Goal: Navigation & Orientation: Find specific page/section

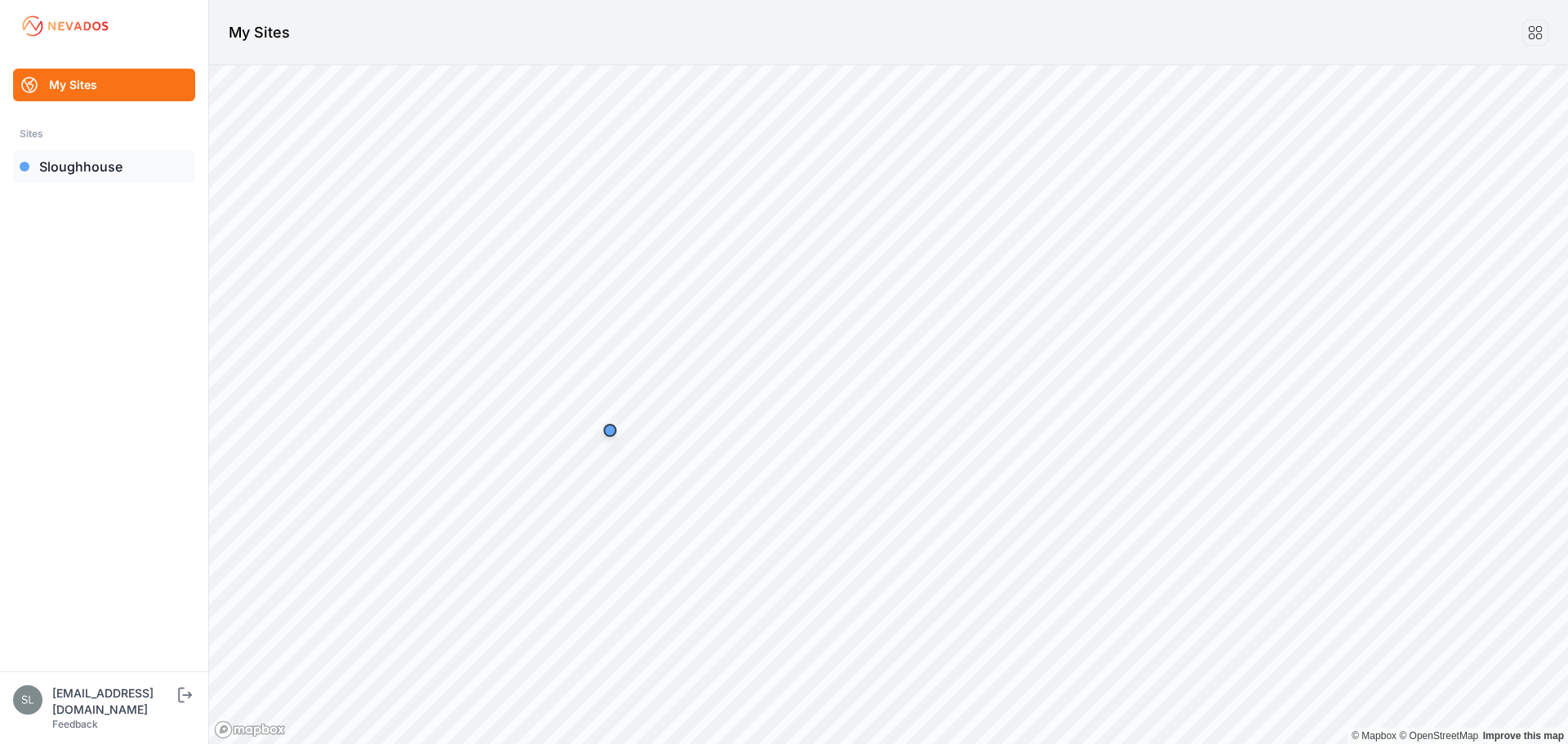
click at [99, 178] on link "Sloughhouse" at bounding box center [104, 167] width 182 height 33
click at [107, 178] on link "Sloughhouse" at bounding box center [104, 167] width 182 height 33
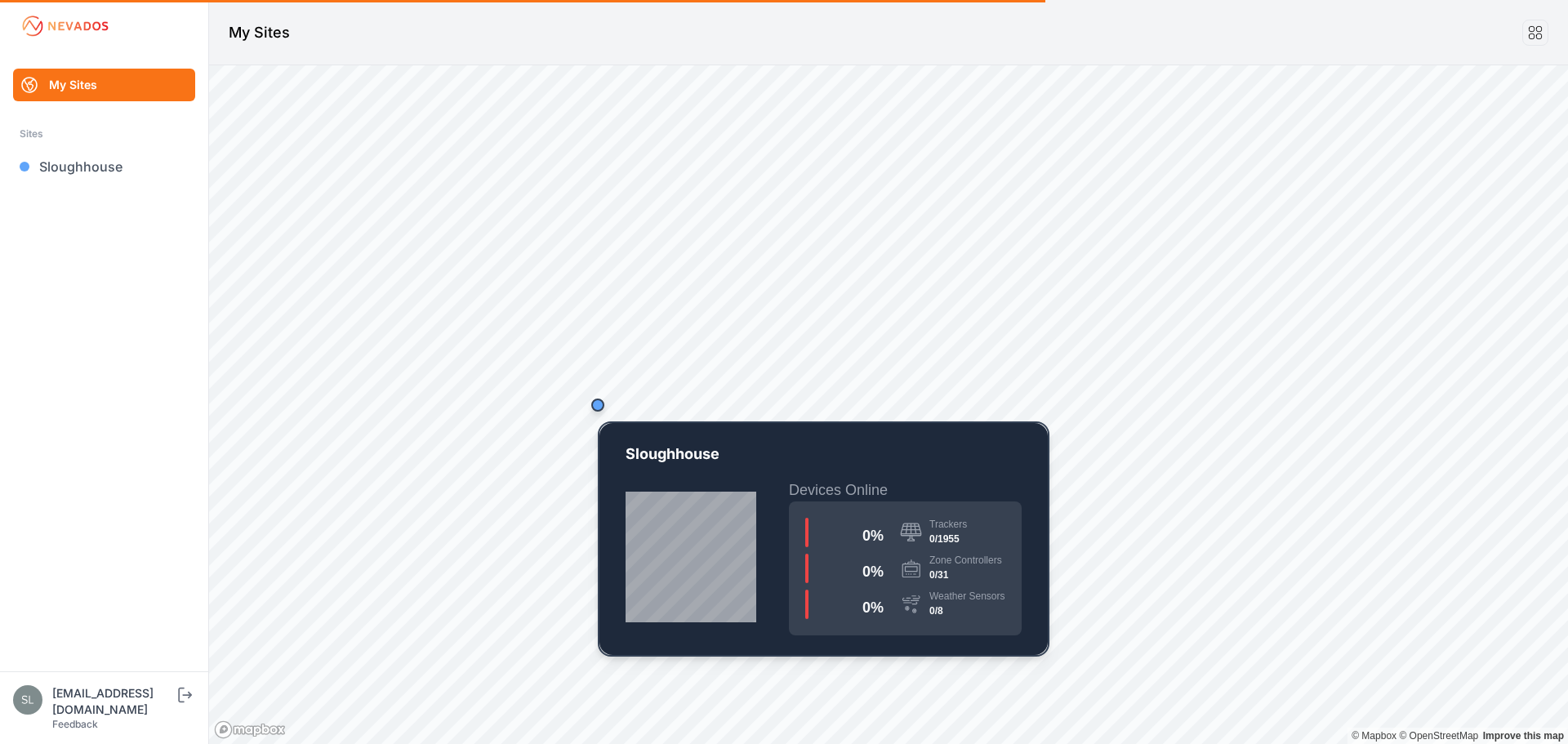
click at [596, 404] on div "Map marker" at bounding box center [597, 405] width 13 height 13
click at [119, 162] on link "Sloughhouse" at bounding box center [104, 167] width 182 height 33
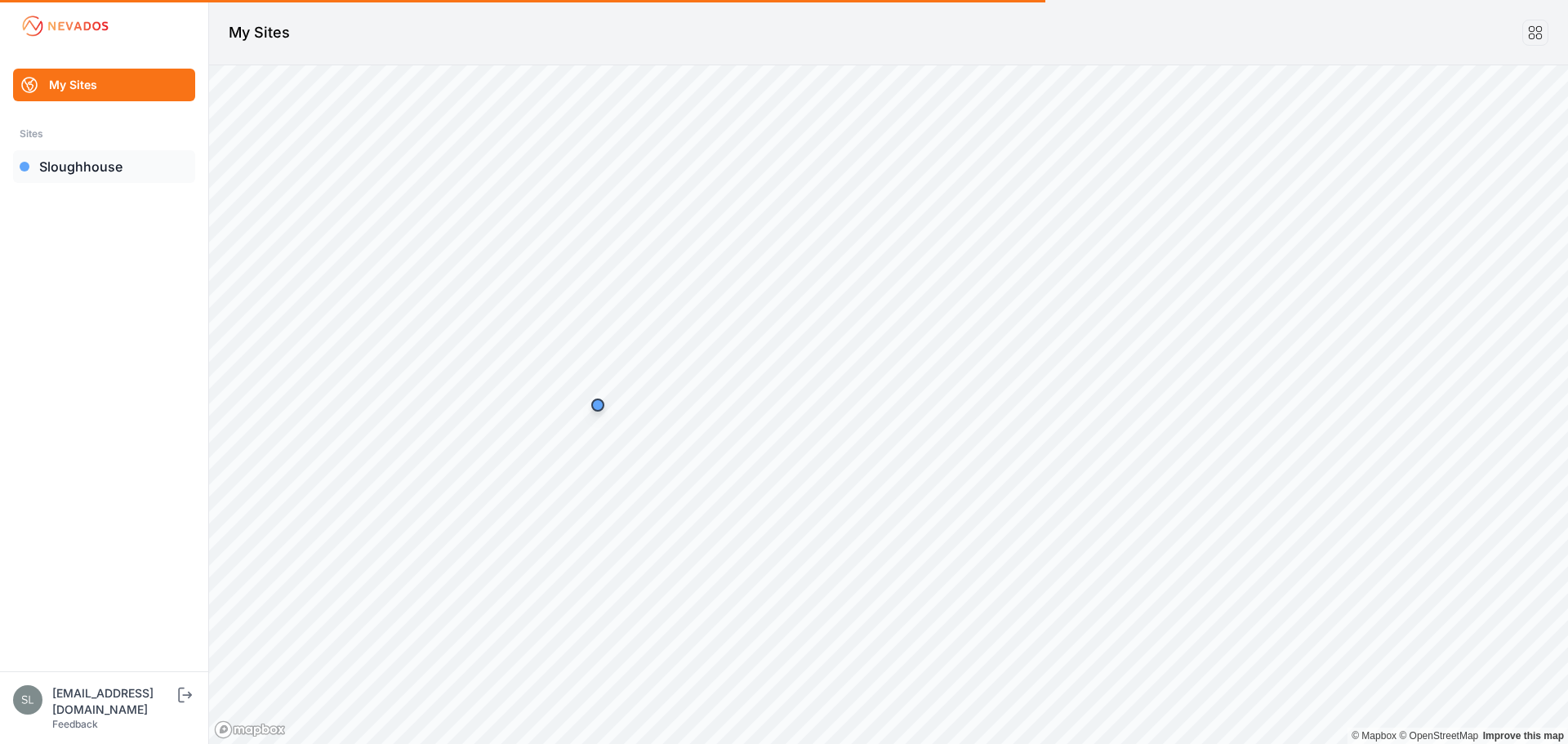
click at [119, 162] on link "Sloughhouse" at bounding box center [104, 167] width 182 height 33
click at [75, 162] on link "Sloughhouse" at bounding box center [104, 167] width 182 height 33
click at [84, 162] on link "Sloughhouse" at bounding box center [104, 167] width 182 height 33
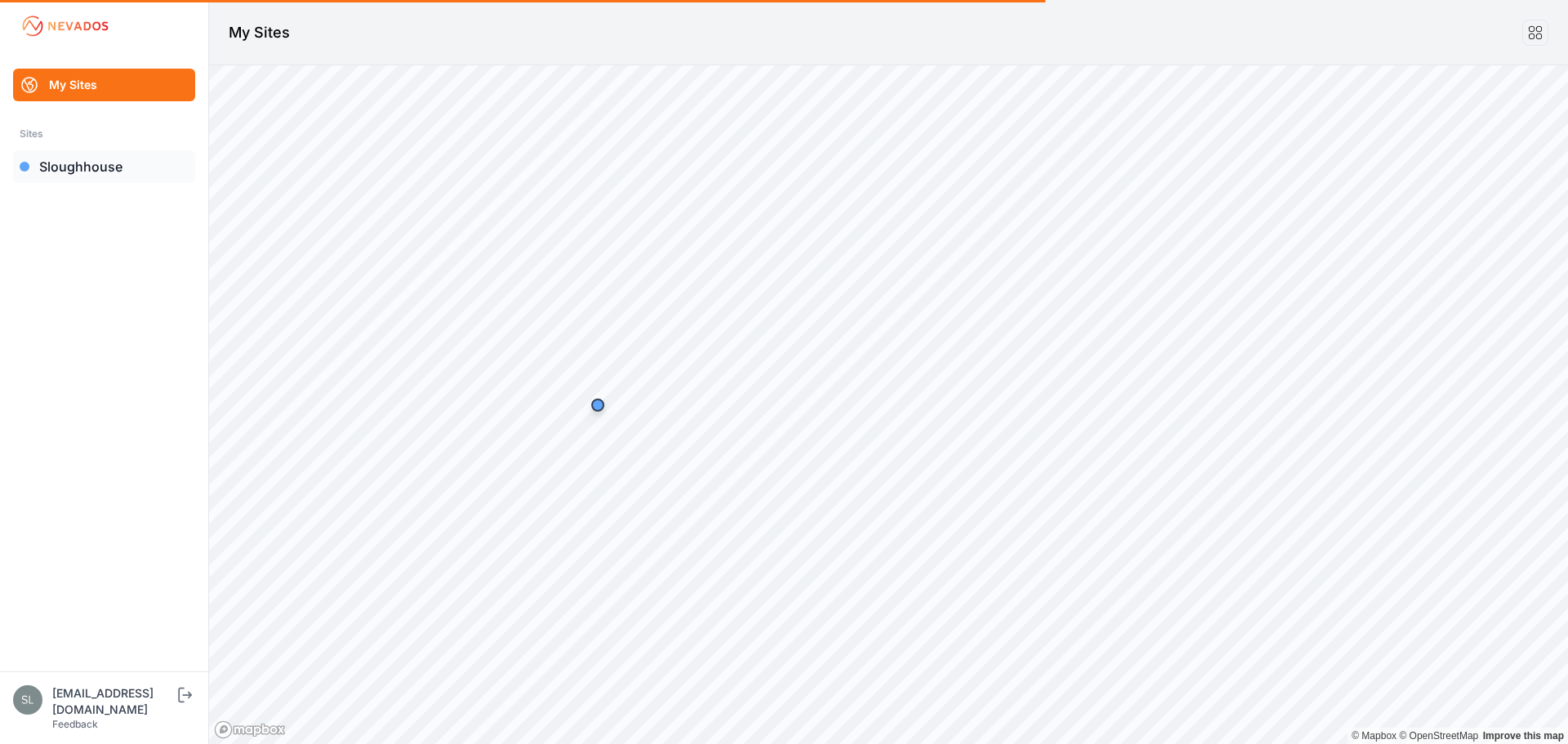
click at [84, 162] on link "Sloughhouse" at bounding box center [104, 167] width 182 height 33
click at [85, 161] on link "Sloughhouse" at bounding box center [104, 167] width 182 height 33
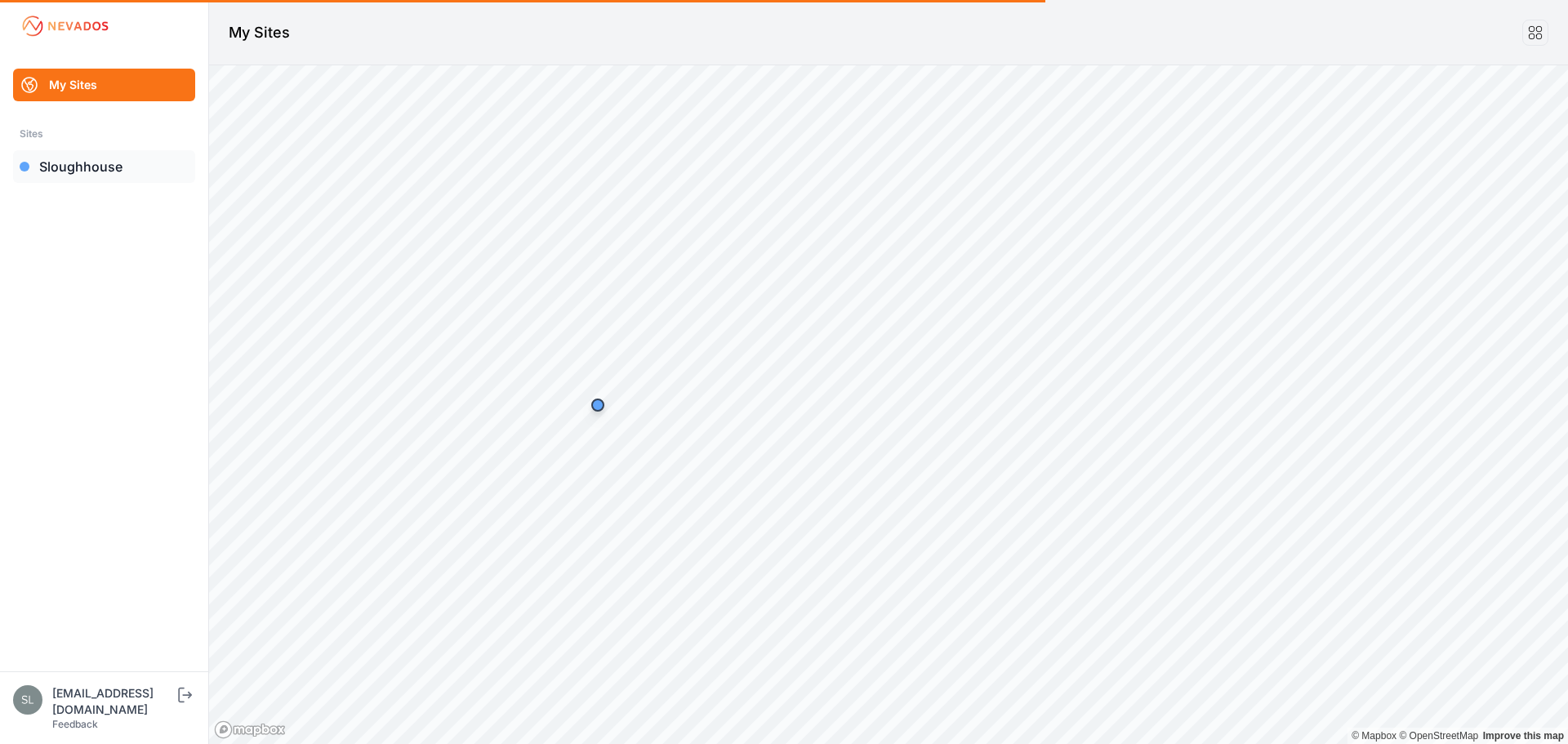
click at [114, 158] on link "Sloughhouse" at bounding box center [104, 167] width 182 height 33
click at [74, 166] on link "Sloughhouse" at bounding box center [104, 167] width 182 height 33
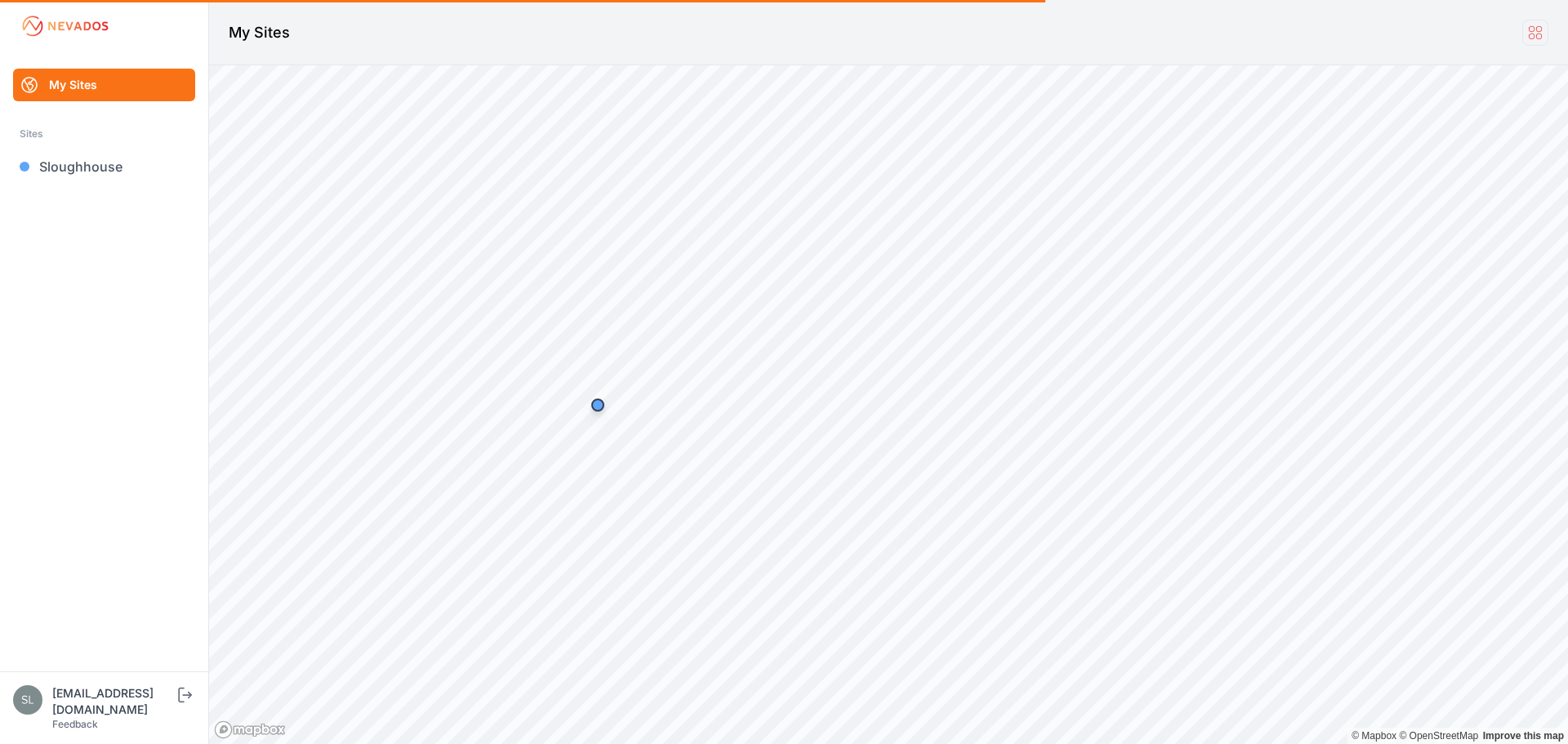
click at [1543, 34] on icon at bounding box center [1535, 33] width 18 height 18
click at [1536, 33] on icon at bounding box center [1535, 33] width 18 height 18
click at [87, 159] on link "Sloughhouse" at bounding box center [104, 167] width 182 height 33
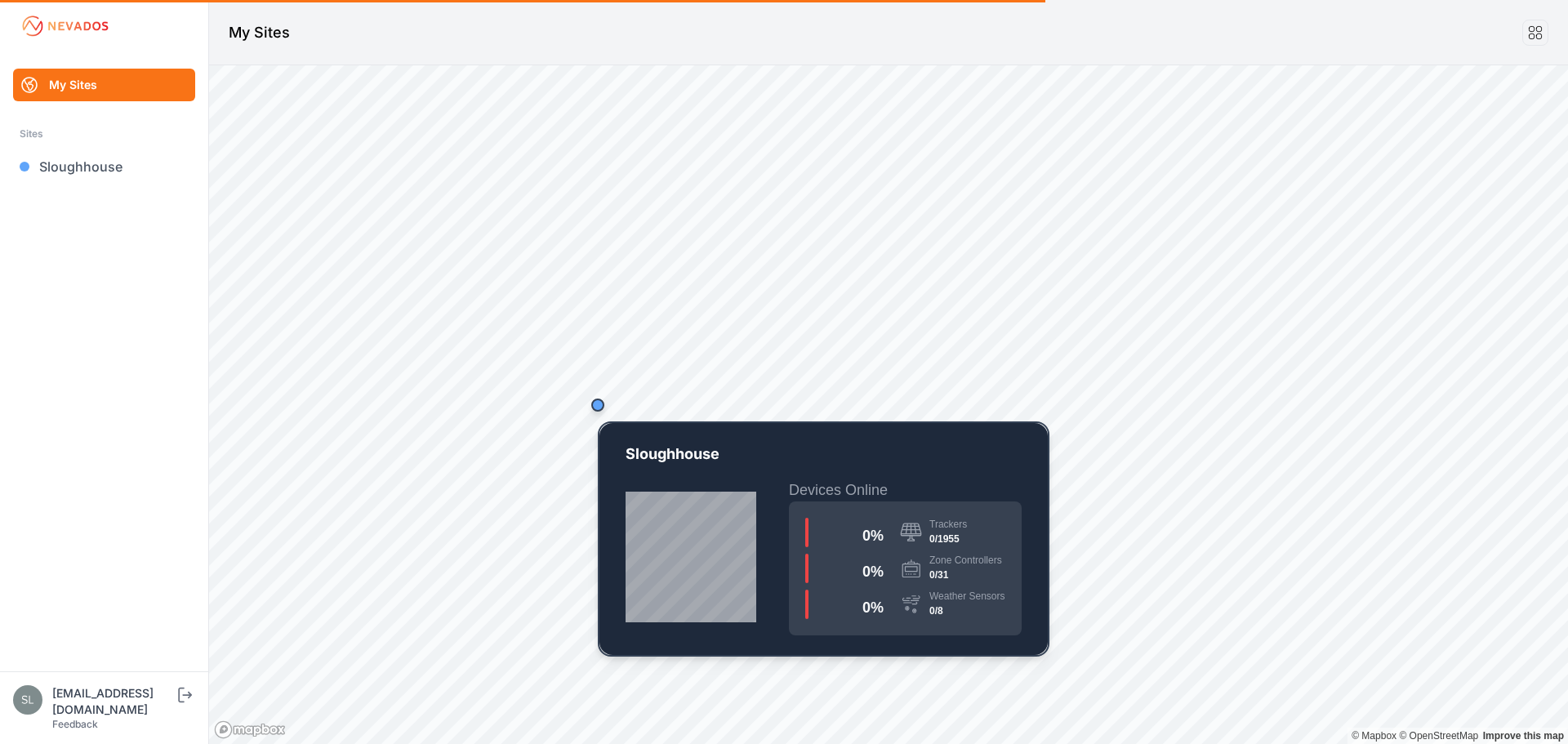
click at [602, 406] on div "Map marker" at bounding box center [597, 405] width 13 height 13
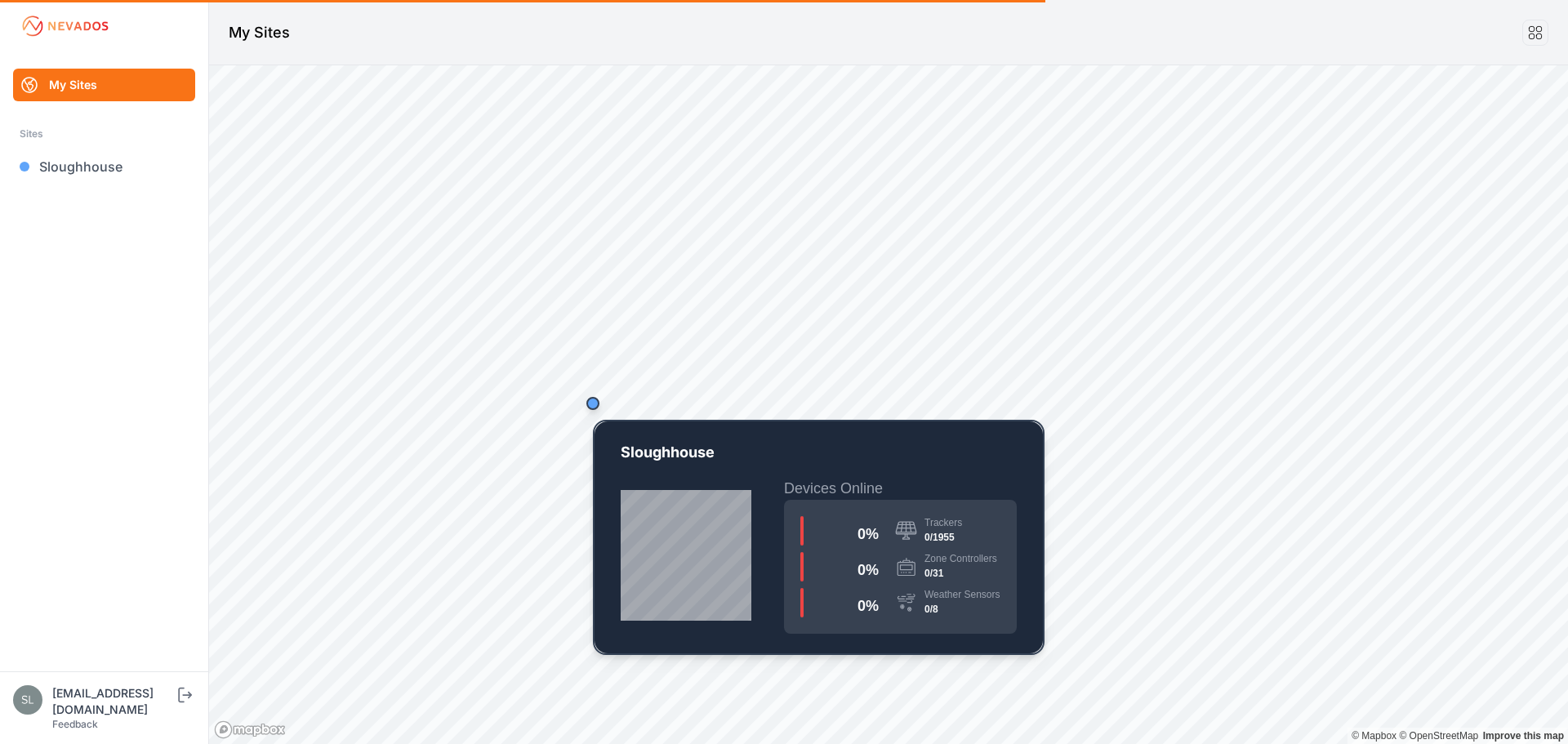
click at [591, 404] on div "Map marker" at bounding box center [593, 403] width 13 height 13
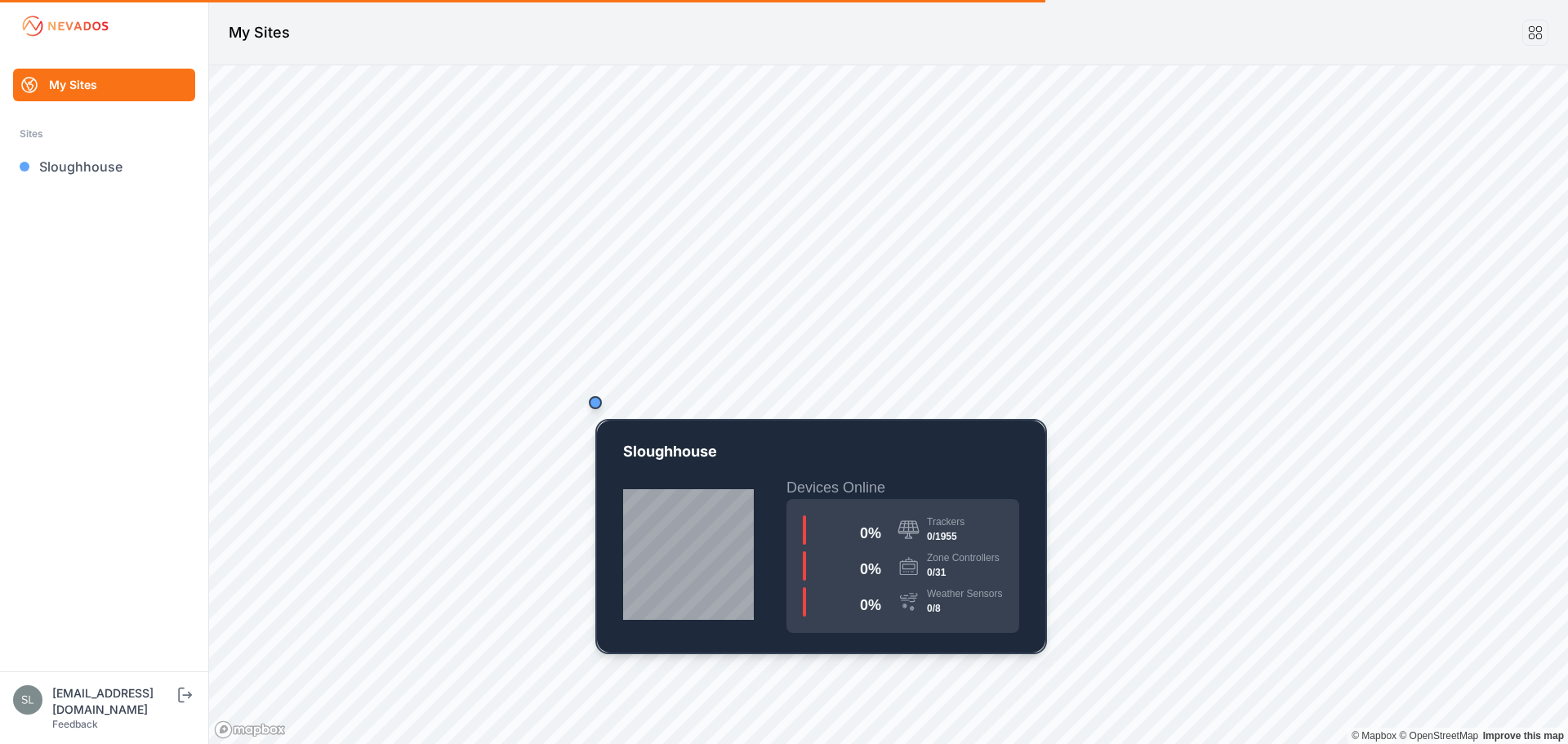
click at [591, 404] on div "Map marker" at bounding box center [595, 403] width 13 height 13
click at [594, 405] on div "Map marker" at bounding box center [595, 403] width 13 height 13
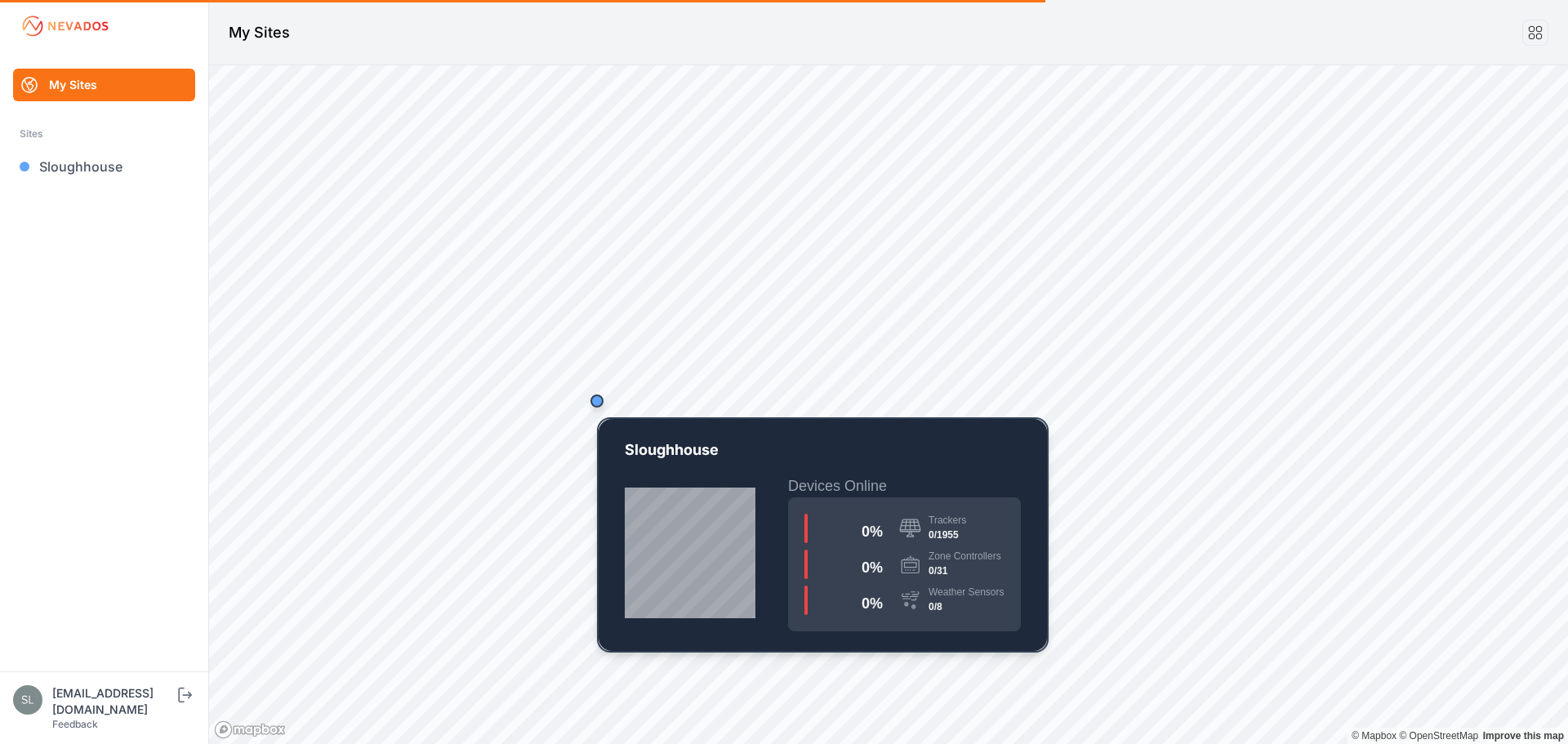
click at [596, 404] on div "Map marker" at bounding box center [596, 401] width 13 height 13
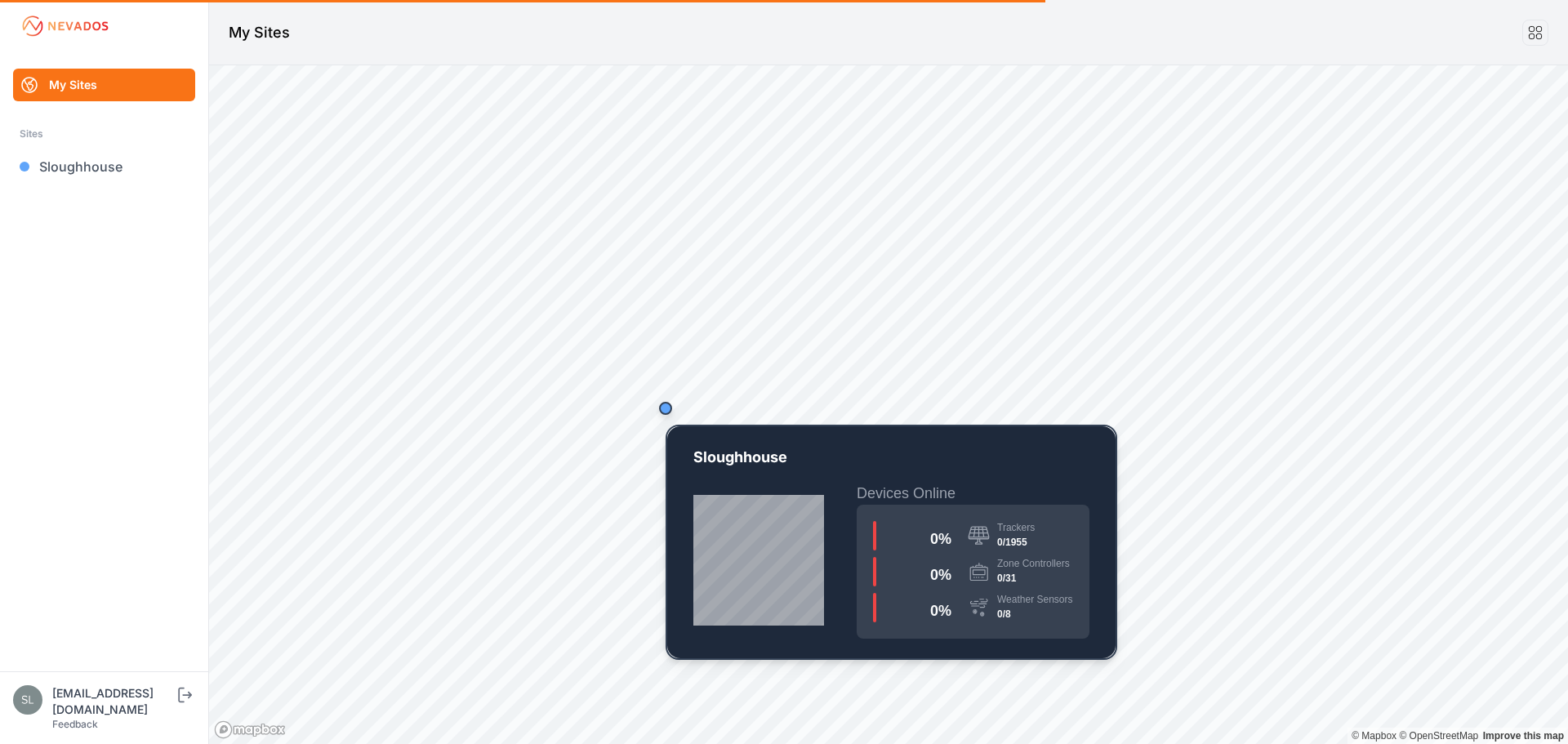
drag, startPoint x: 596, startPoint y: 388, endPoint x: 663, endPoint y: 399, distance: 67.9
click at [663, 399] on div "Map marker" at bounding box center [666, 408] width 33 height 33
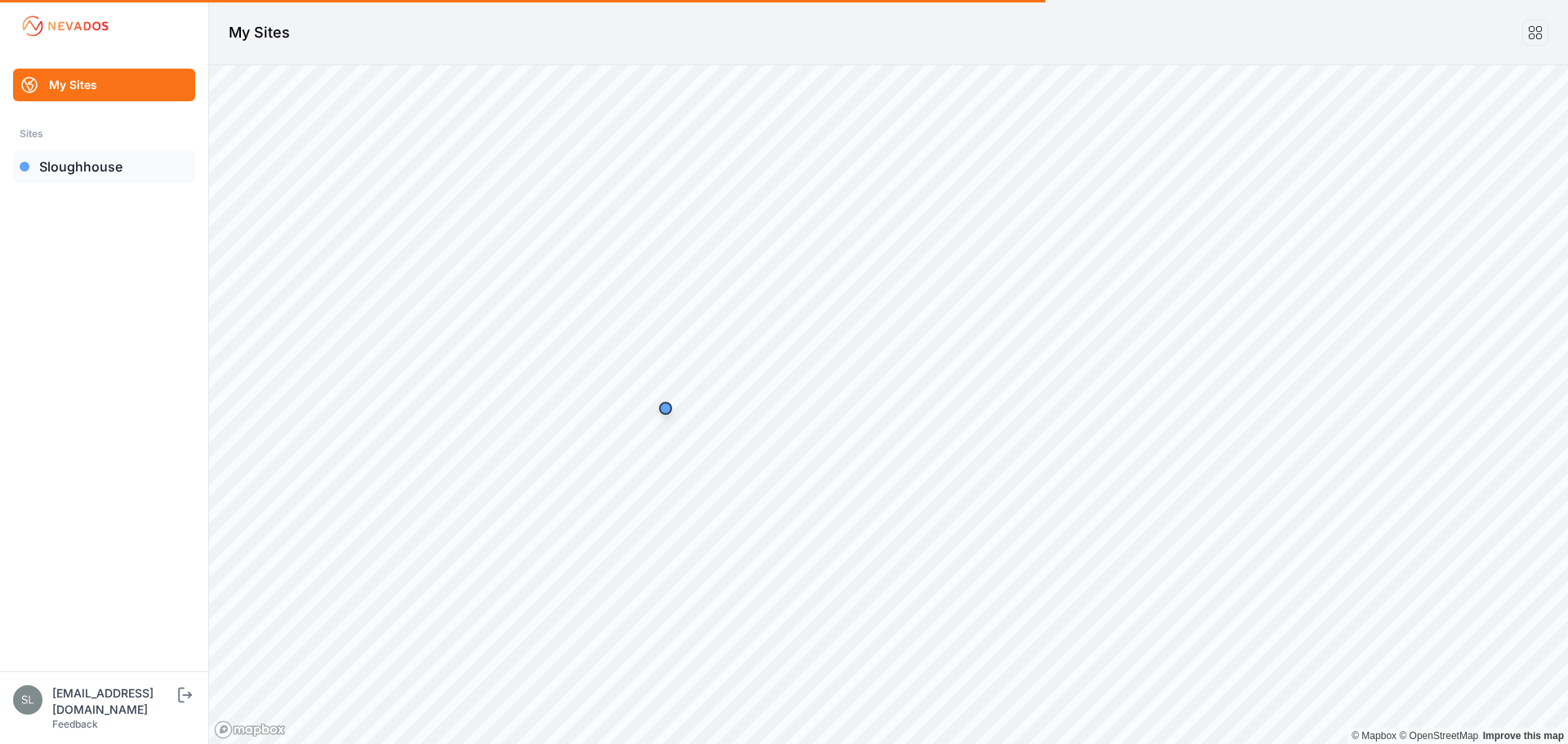
click at [104, 154] on link "Sloughhouse" at bounding box center [104, 167] width 182 height 33
click at [185, 702] on icon "submit" at bounding box center [180, 695] width 6 height 15
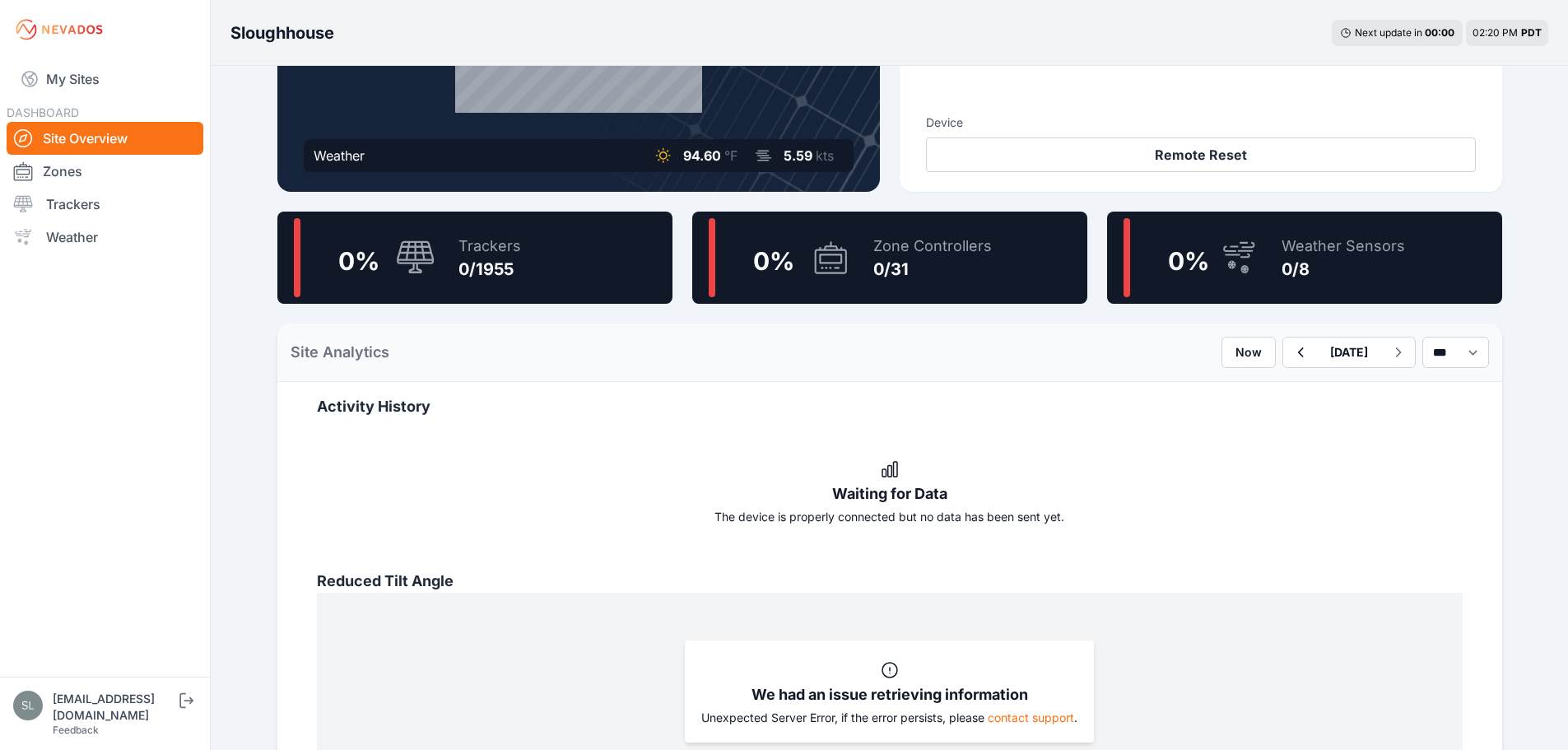
scroll to position [330, 0]
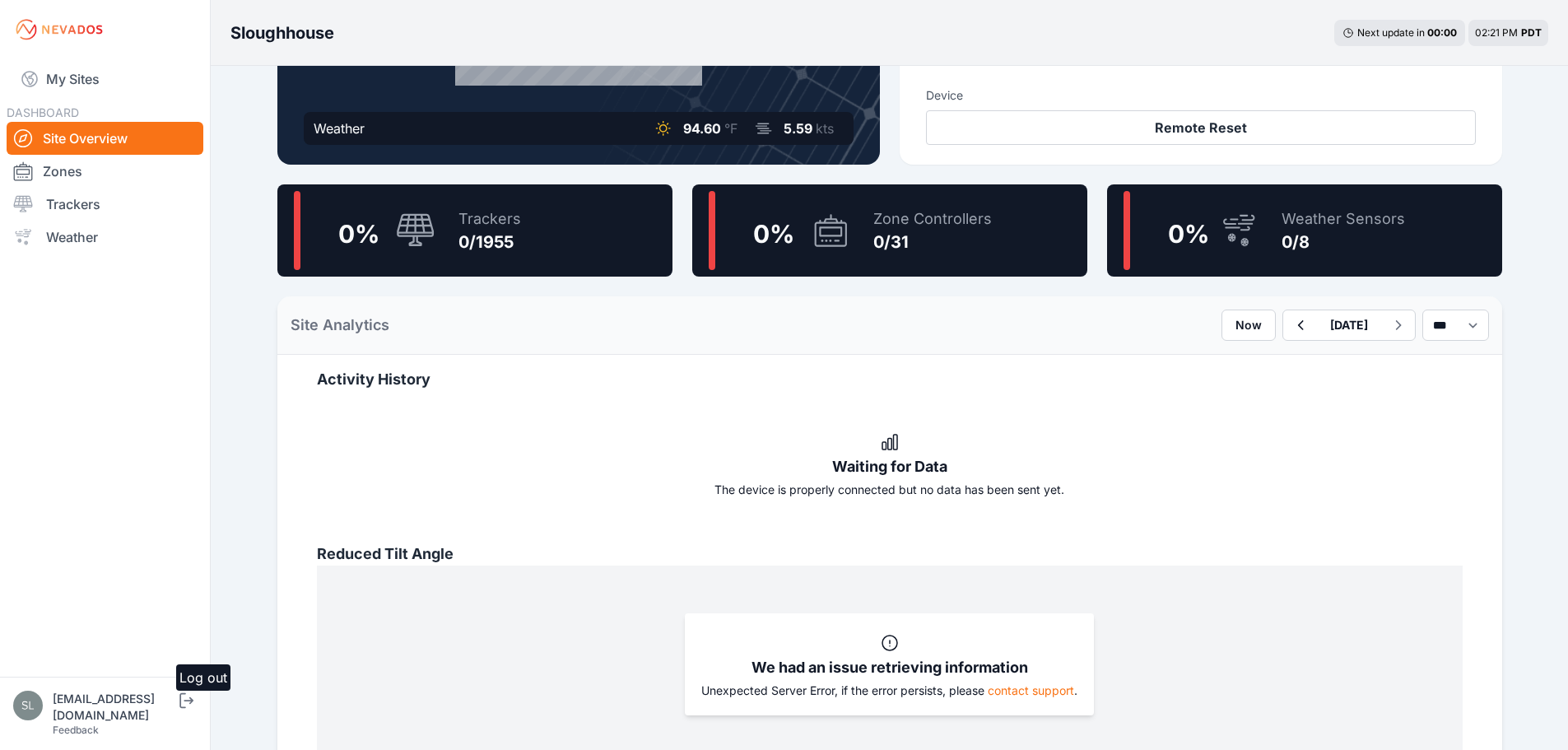
click at [196, 711] on icon "submit" at bounding box center [186, 700] width 20 height 20
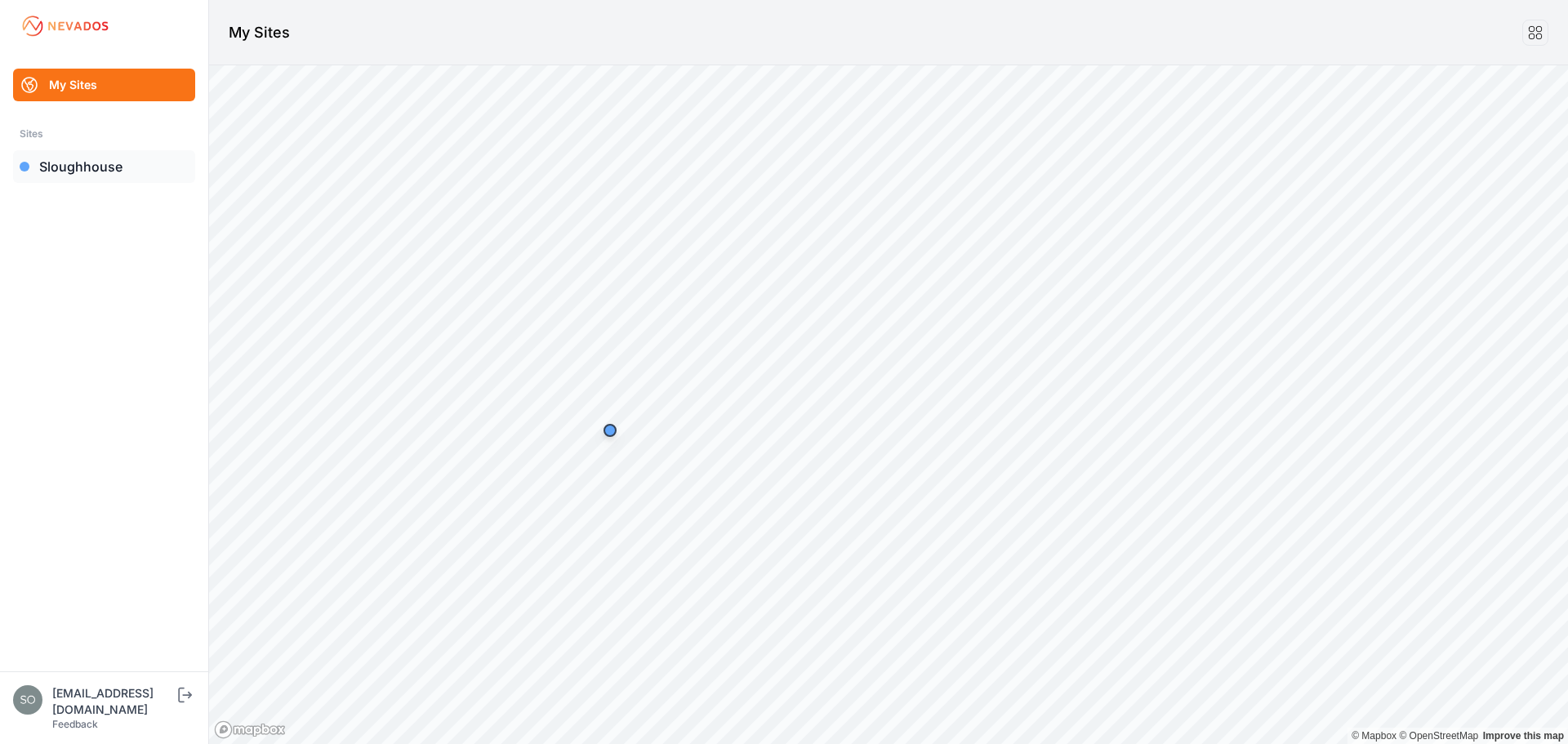
click at [76, 166] on link "Sloughhouse" at bounding box center [104, 167] width 182 height 33
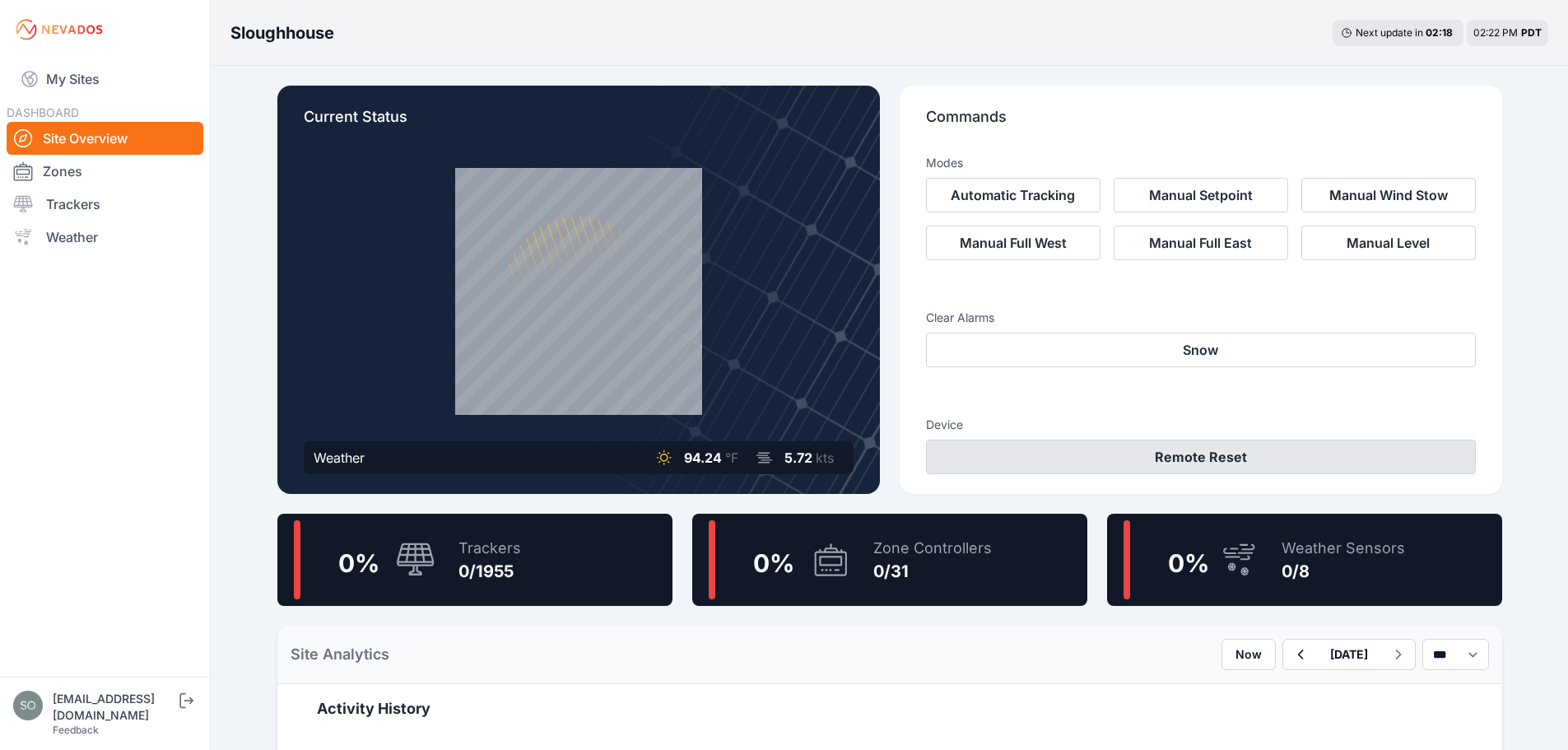
click at [1238, 453] on button "Remote Reset" at bounding box center [1201, 457] width 550 height 35
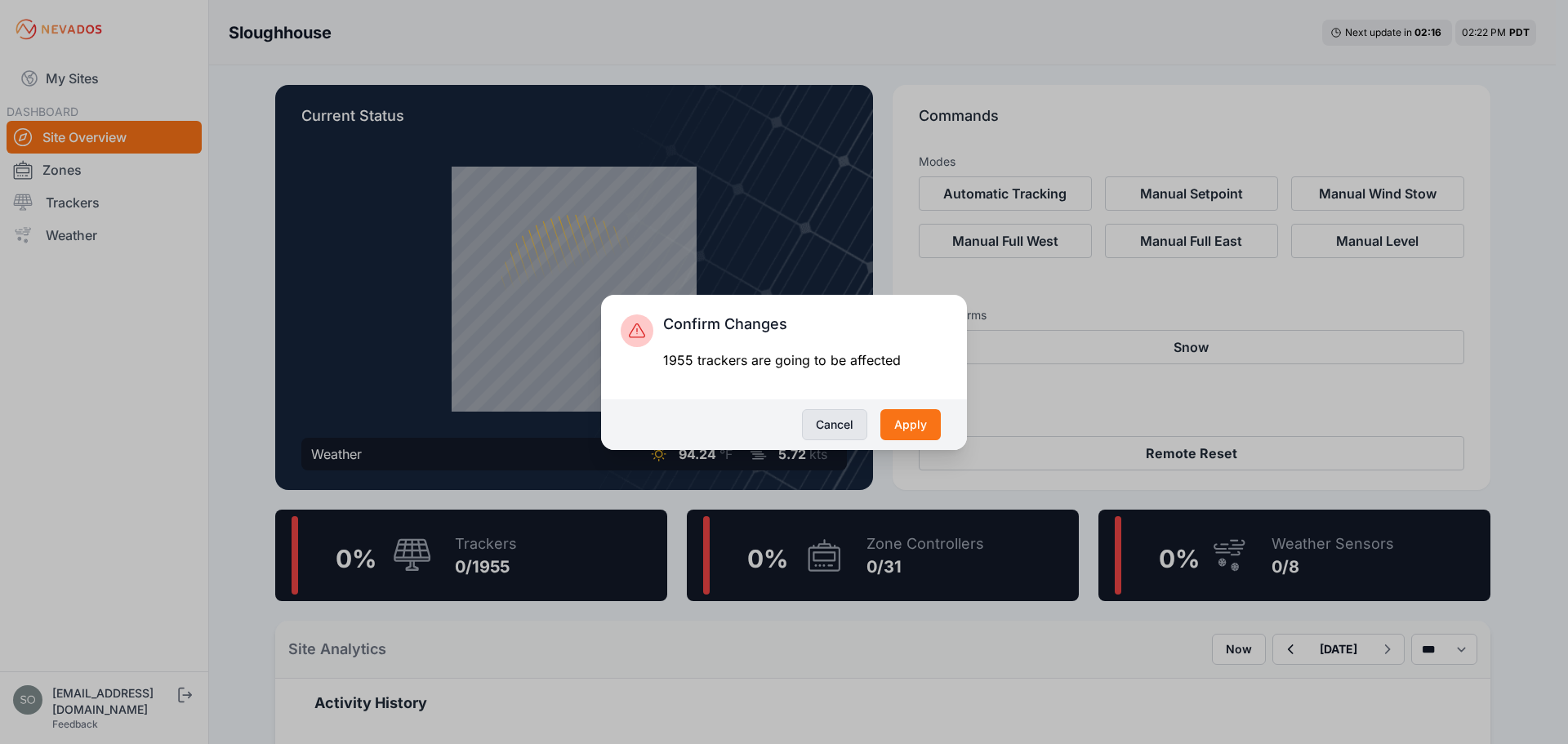
click at [829, 416] on button "Cancel" at bounding box center [835, 424] width 66 height 31
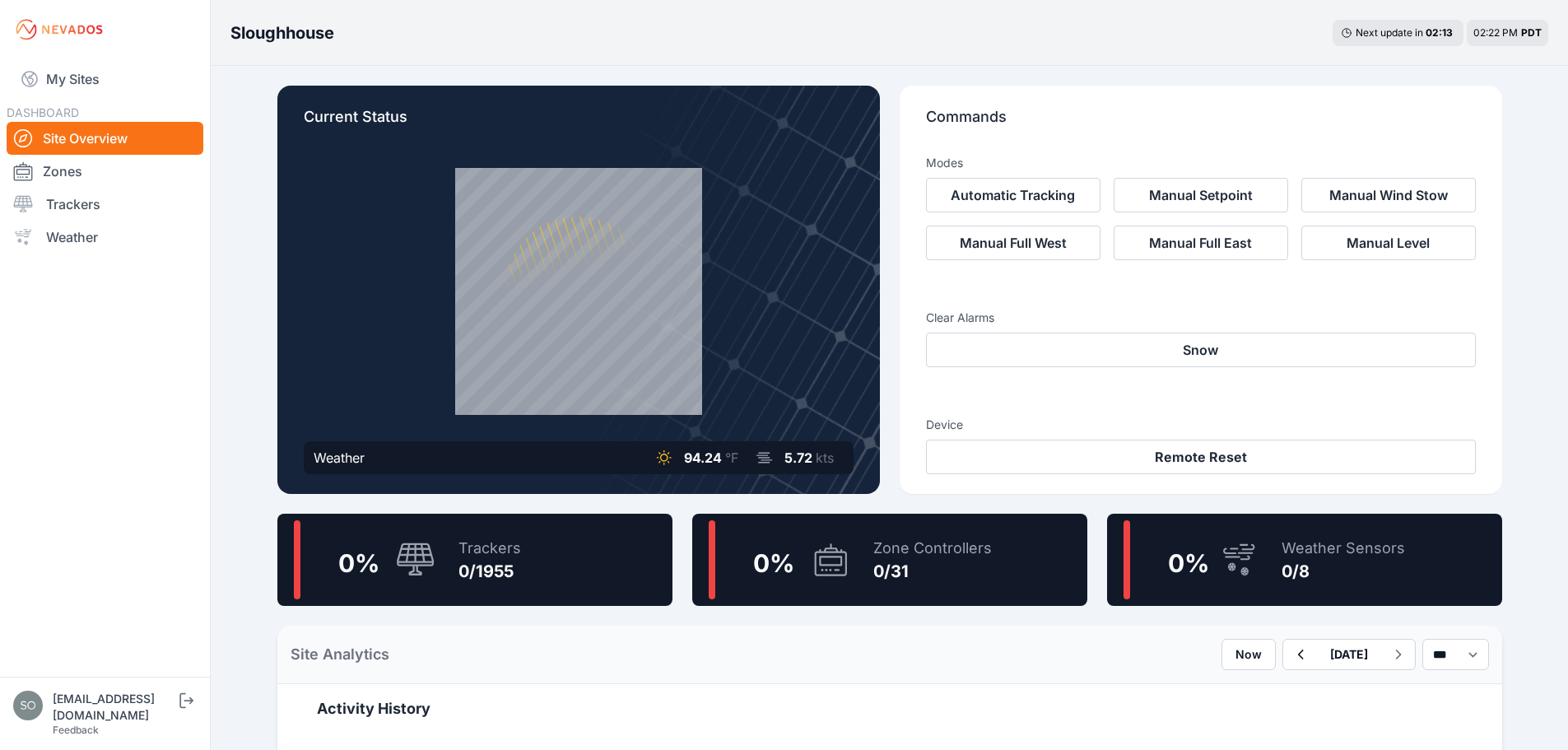
click at [409, 541] on div "0 %" at bounding box center [364, 560] width 141 height 79
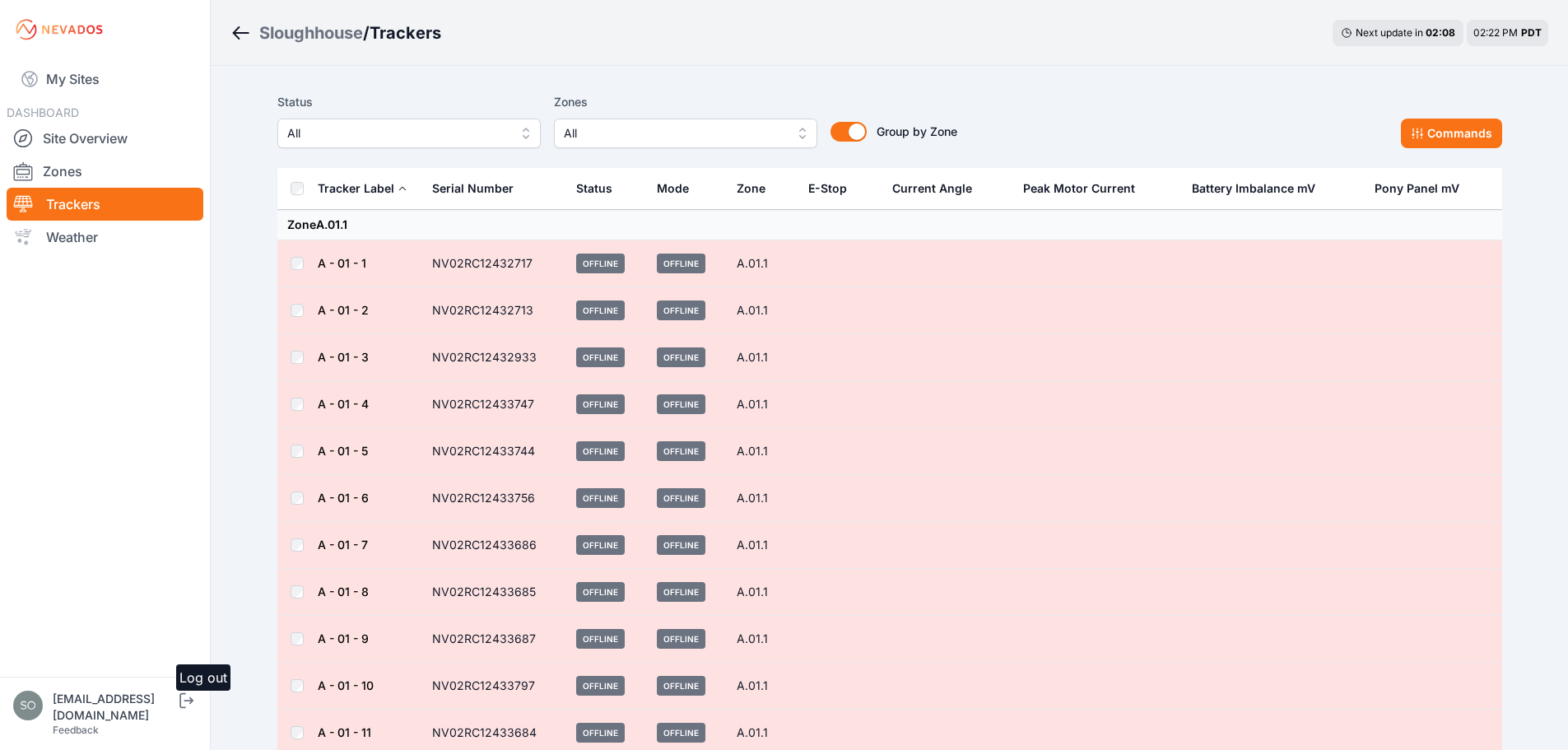
click at [186, 711] on icon "submit" at bounding box center [186, 700] width 20 height 20
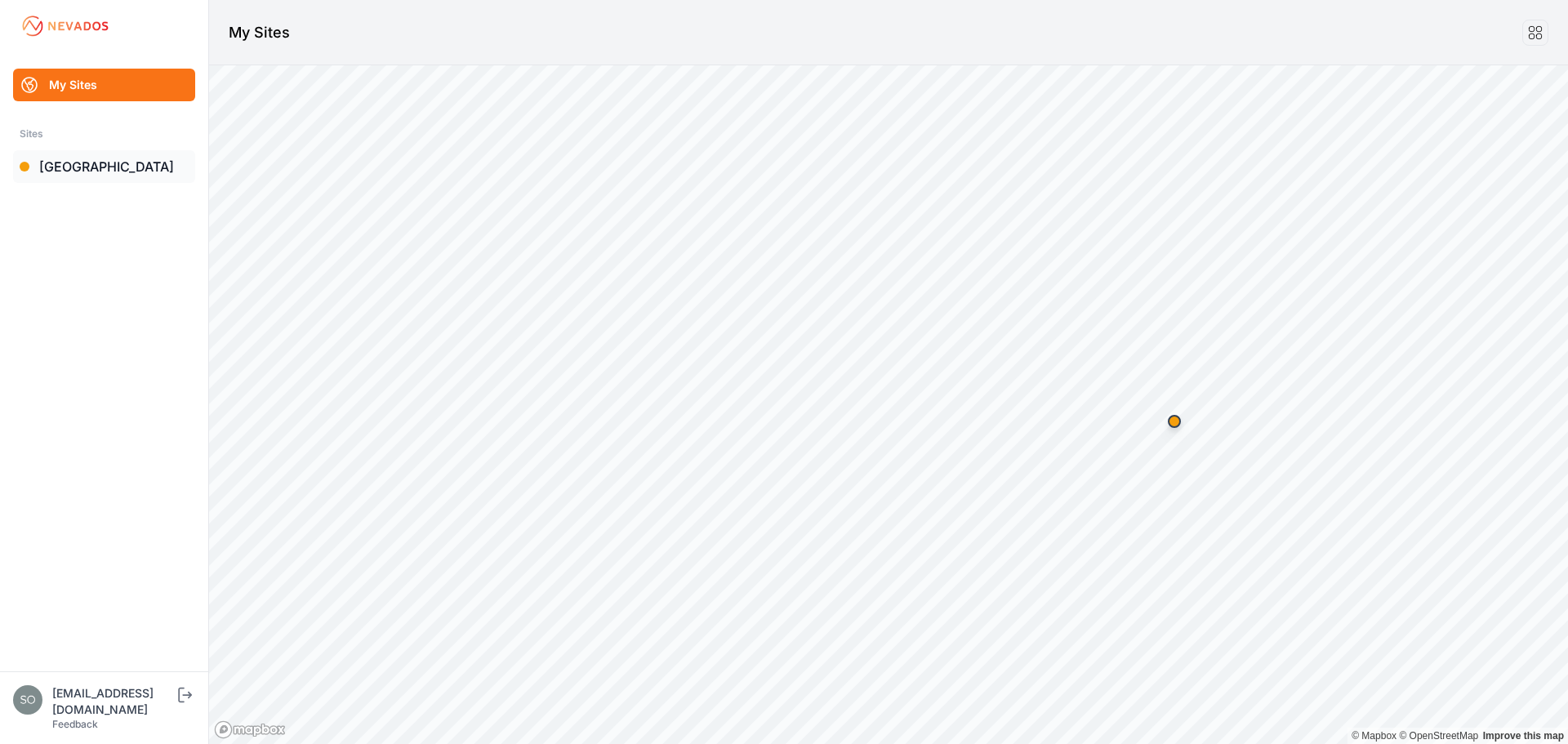
click at [70, 163] on link "[GEOGRAPHIC_DATA]" at bounding box center [104, 167] width 182 height 33
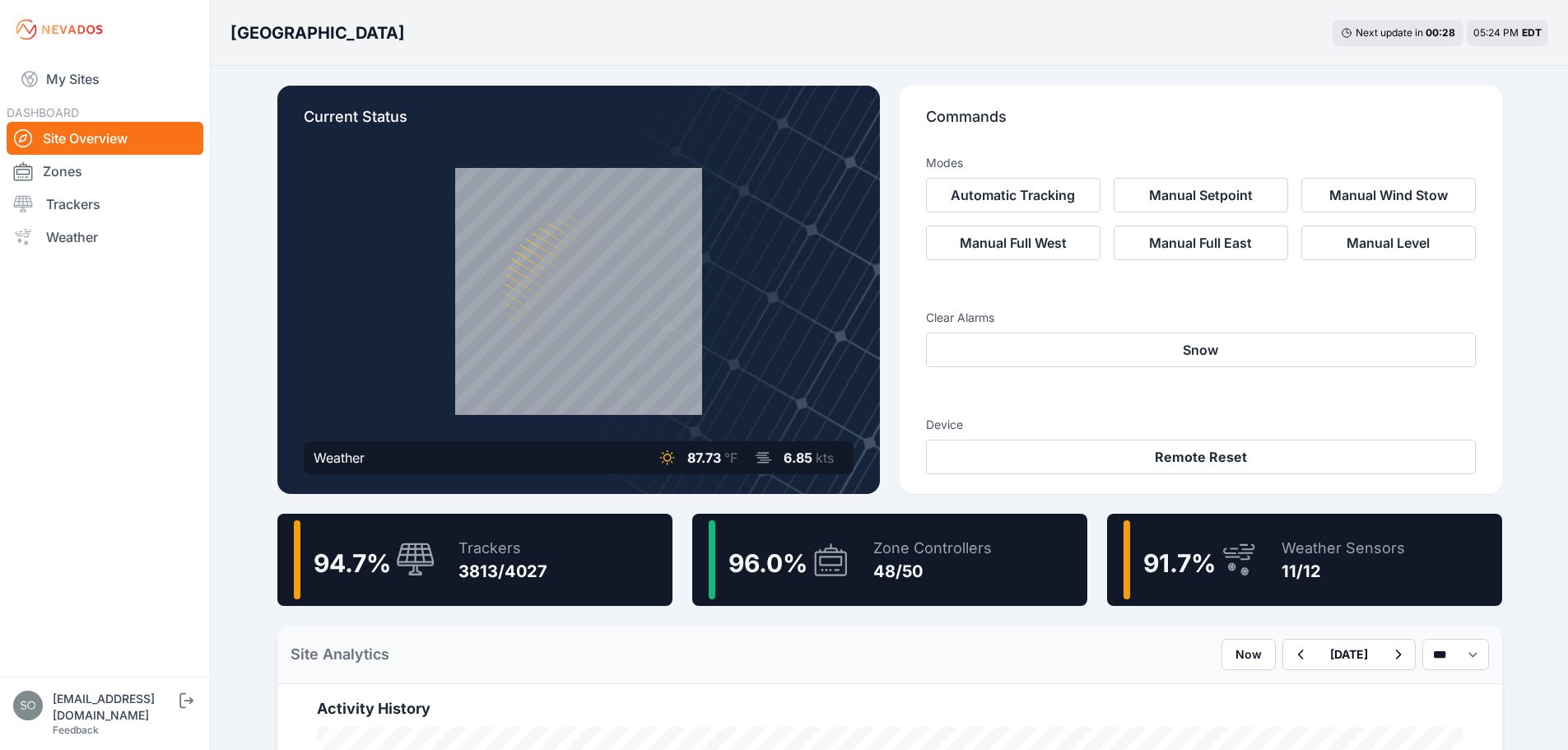
click at [956, 597] on div "Zone Controllers 48/50" at bounding box center [924, 560] width 135 height 79
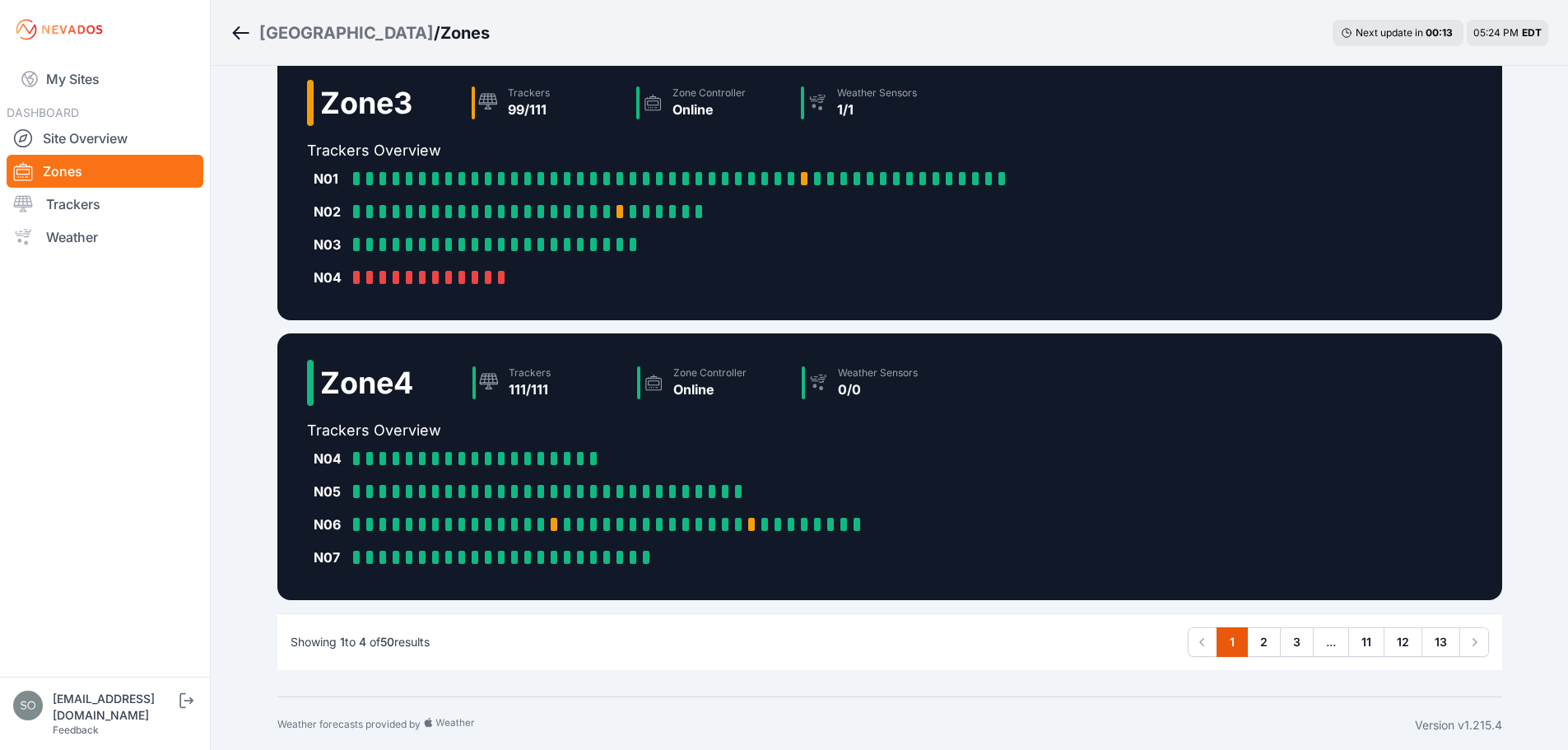
scroll to position [727, 0]
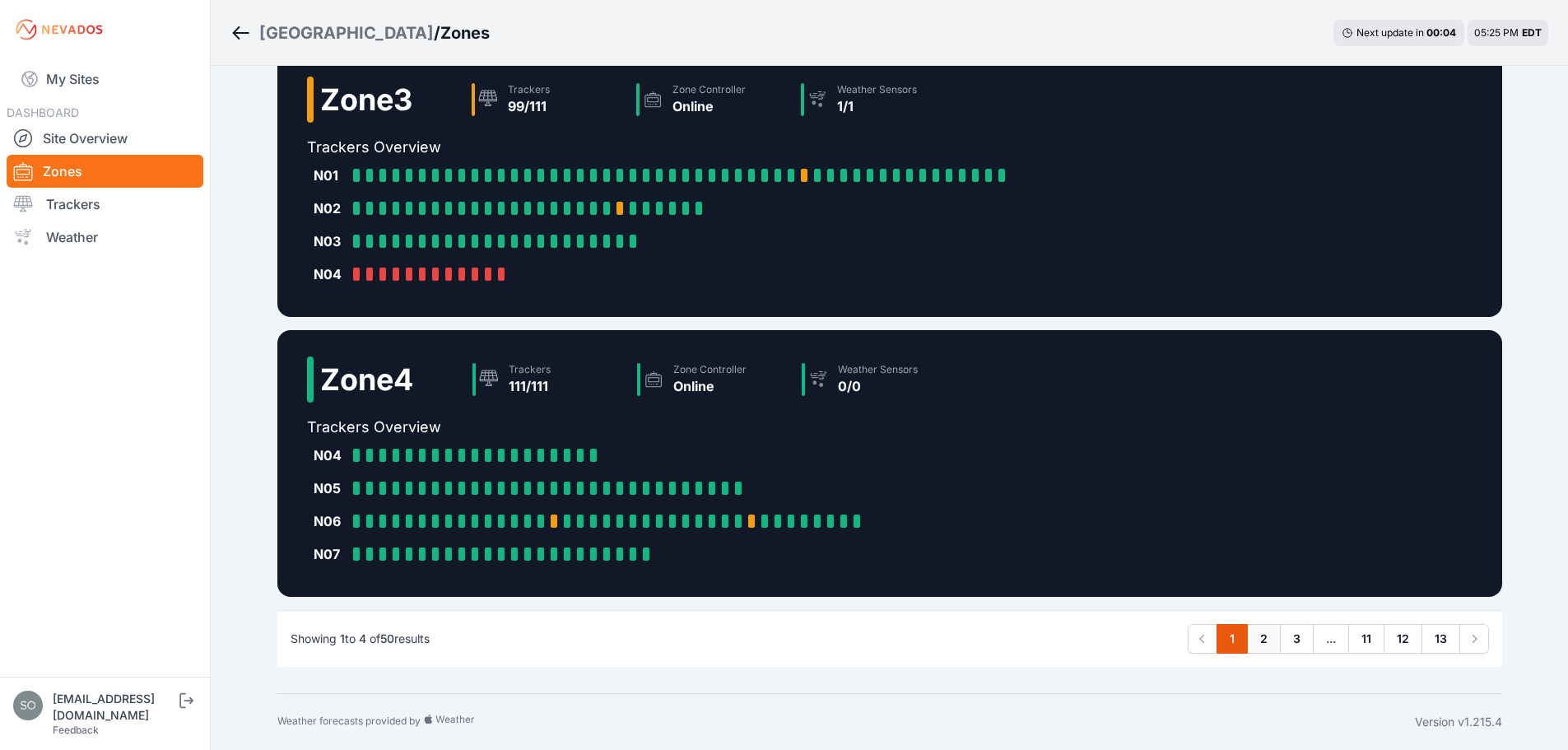
click at [1268, 641] on link "2" at bounding box center [1263, 639] width 34 height 29
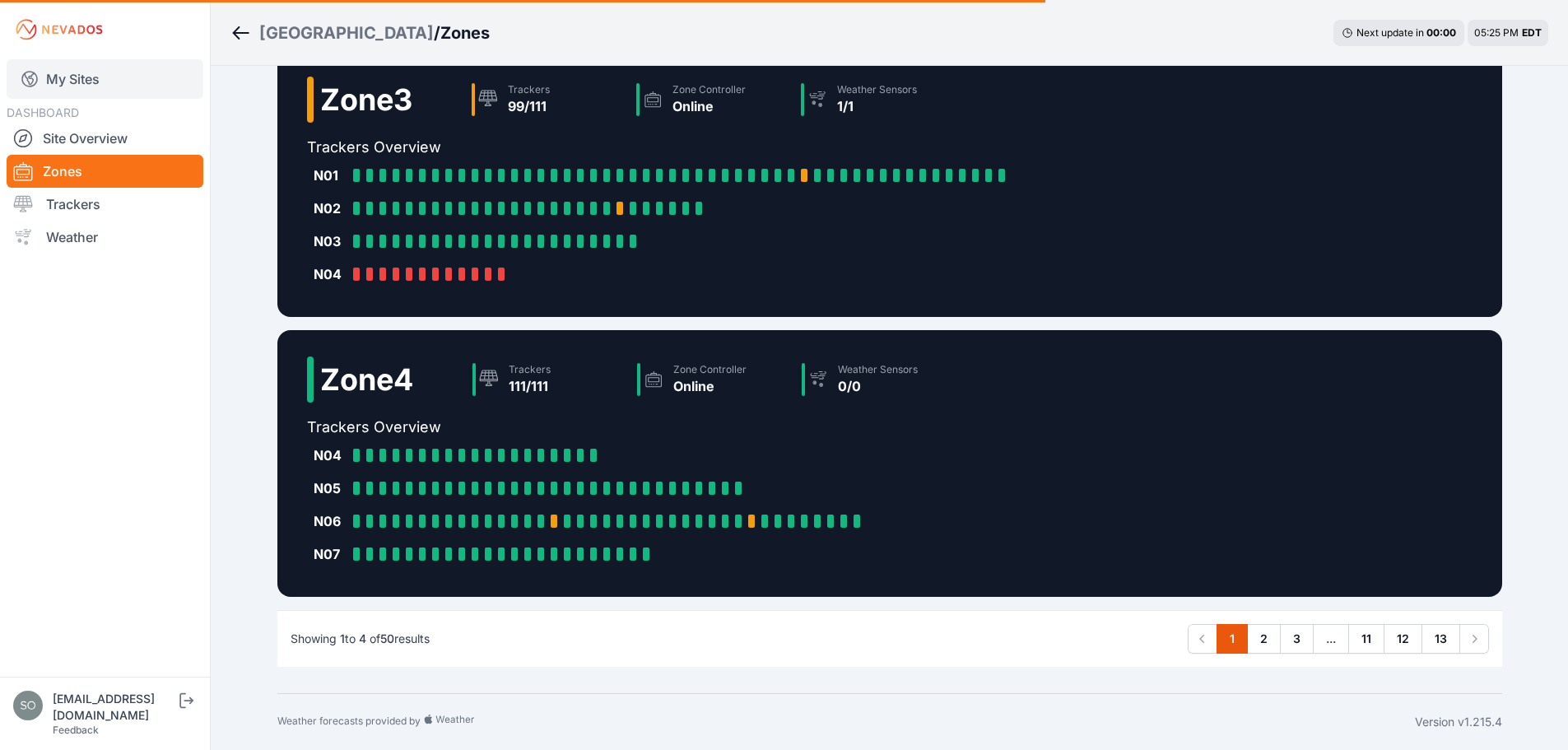
click at [36, 88] on icon at bounding box center [30, 79] width 20 height 20
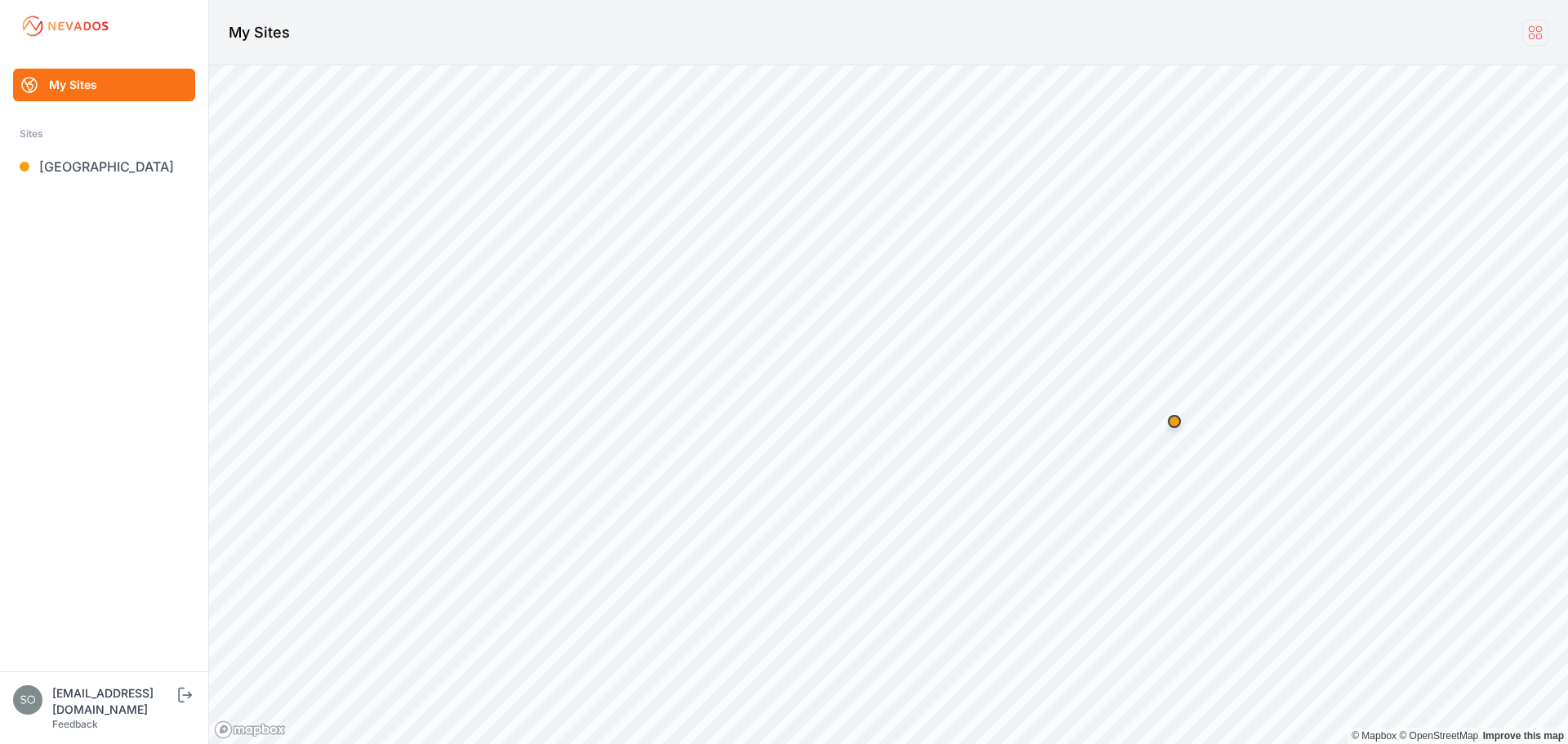
click at [1545, 32] on link at bounding box center [1534, 33] width 26 height 26
click at [33, 710] on img at bounding box center [27, 699] width 29 height 29
click at [168, 708] on div "[EMAIL_ADDRESS][DOMAIN_NAME]" at bounding box center [113, 701] width 122 height 33
click at [178, 705] on icon "submit" at bounding box center [185, 695] width 20 height 20
click at [109, 162] on link "Blue Elk II" at bounding box center [104, 167] width 182 height 33
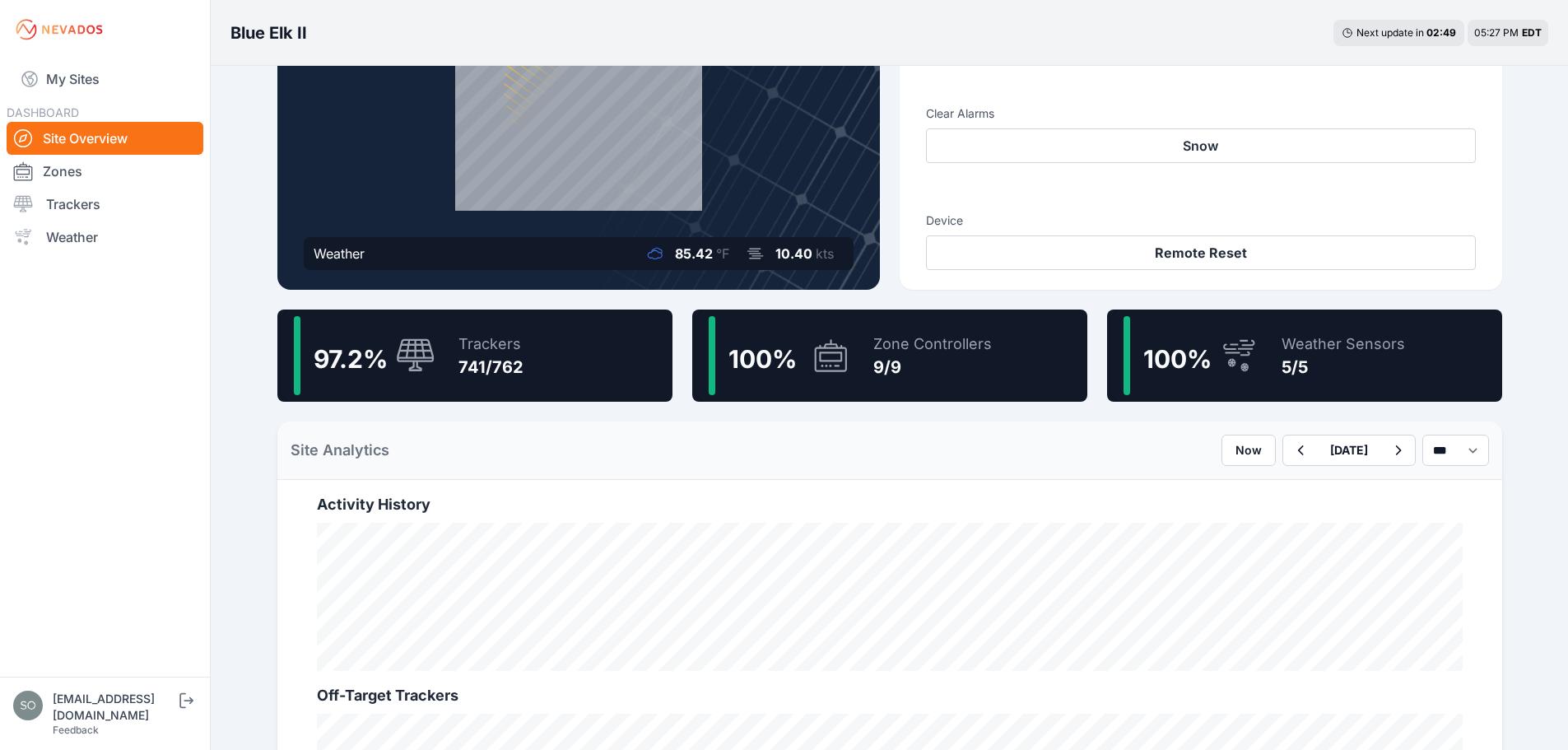
scroll to position [109, 0]
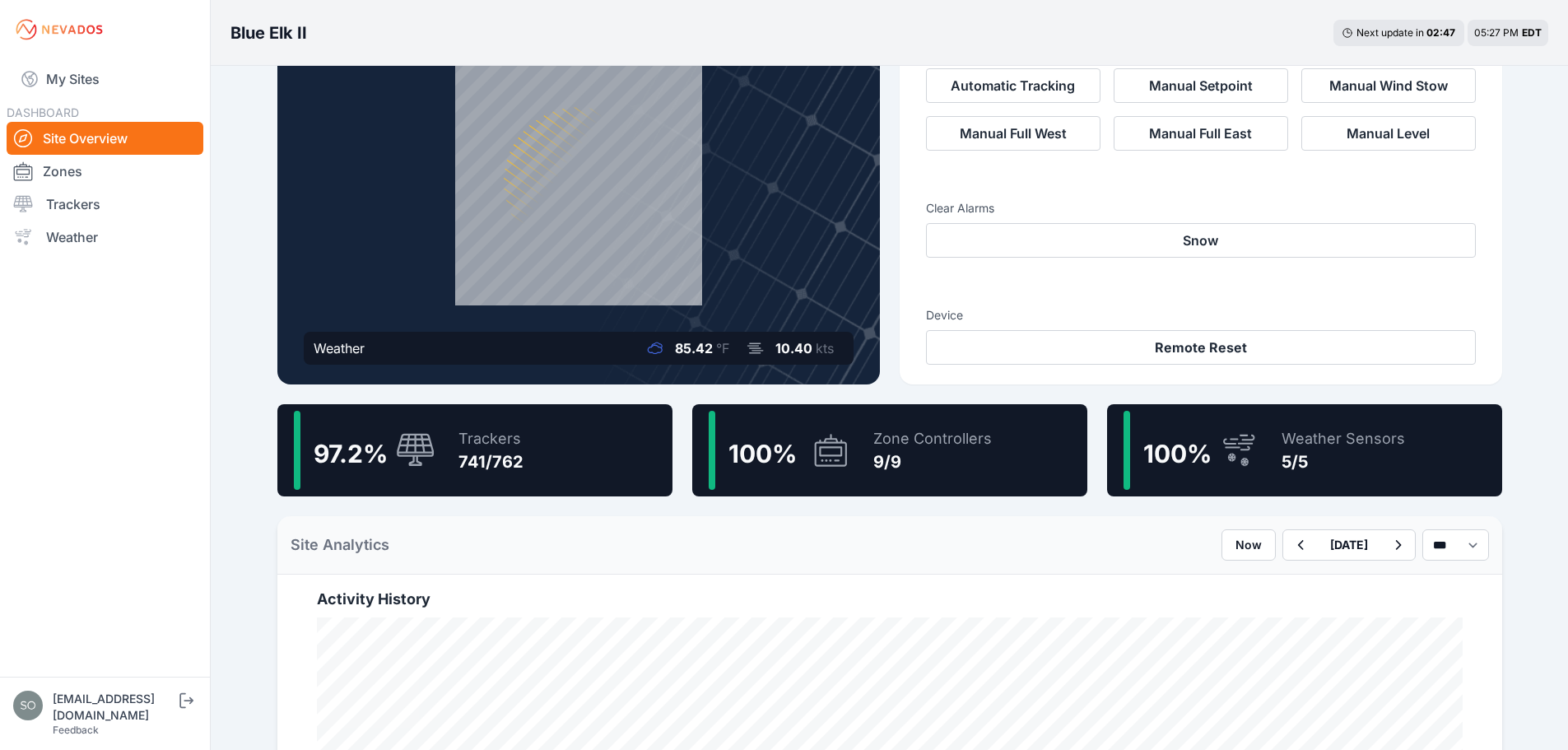
drag, startPoint x: 103, startPoint y: 242, endPoint x: 277, endPoint y: 307, distance: 185.7
click at [103, 242] on link "Weather" at bounding box center [105, 237] width 196 height 33
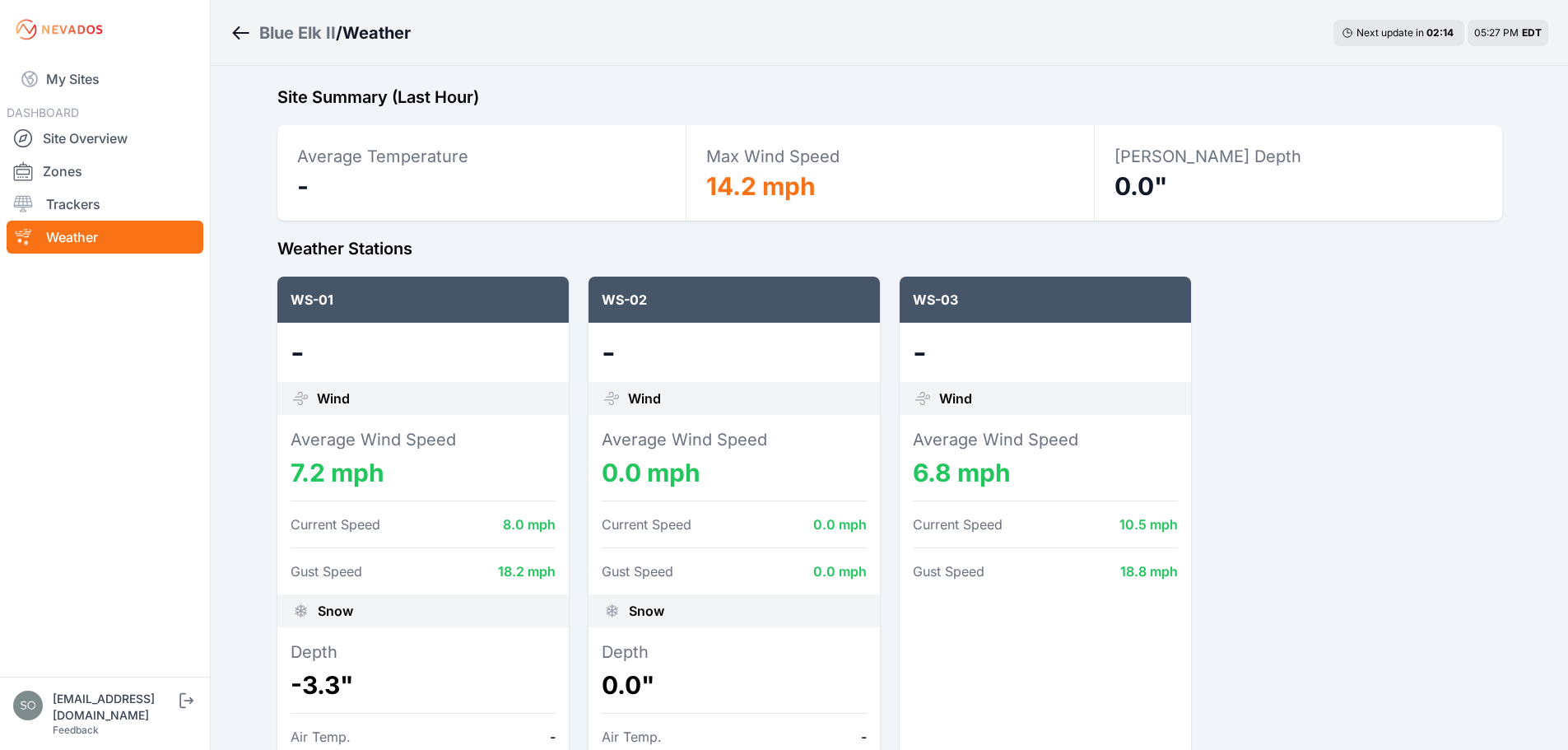
click at [251, 41] on link "Breadcrumb" at bounding box center [244, 32] width 28 height 21
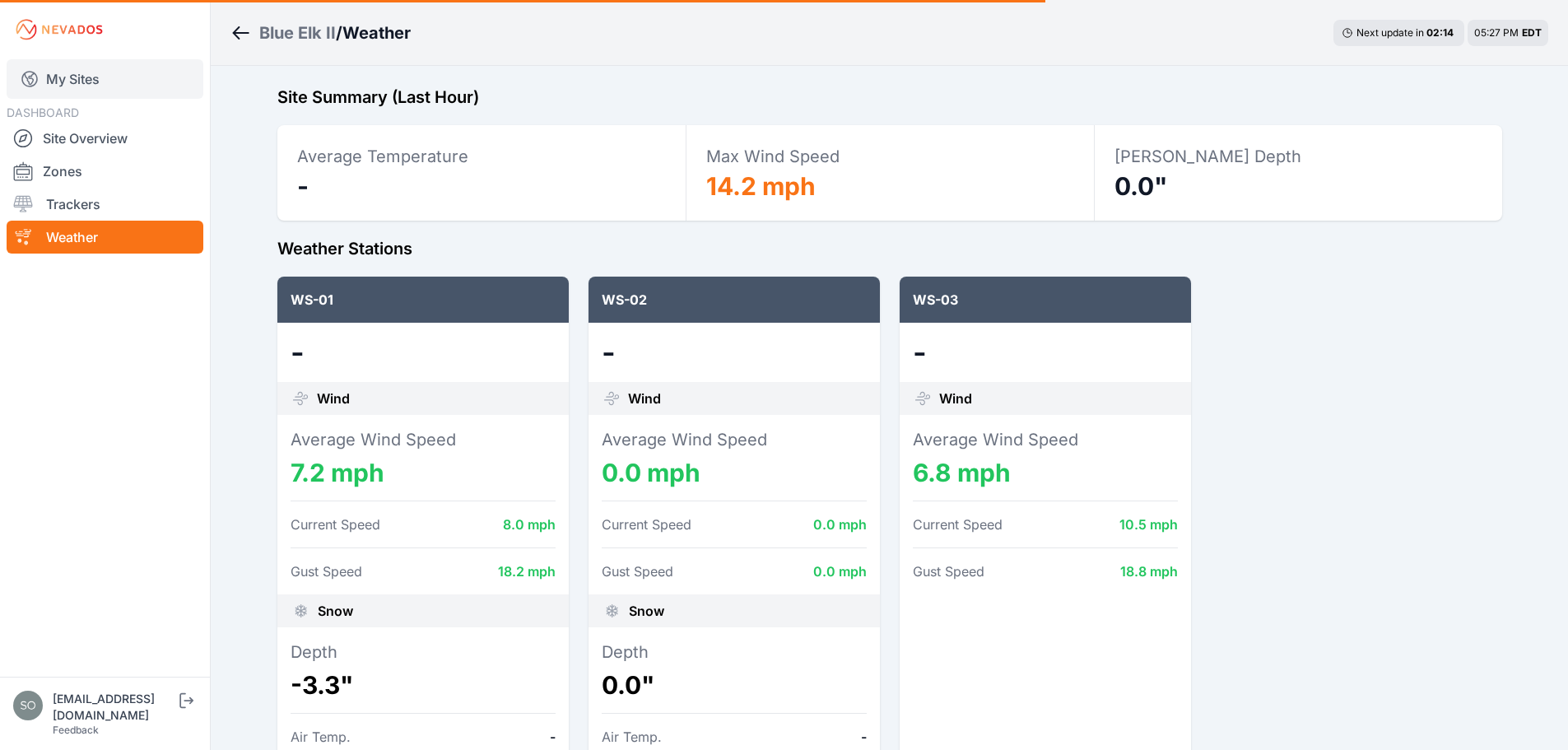
click at [72, 73] on link "My Sites" at bounding box center [105, 79] width 196 height 39
